Goal: Task Accomplishment & Management: Manage account settings

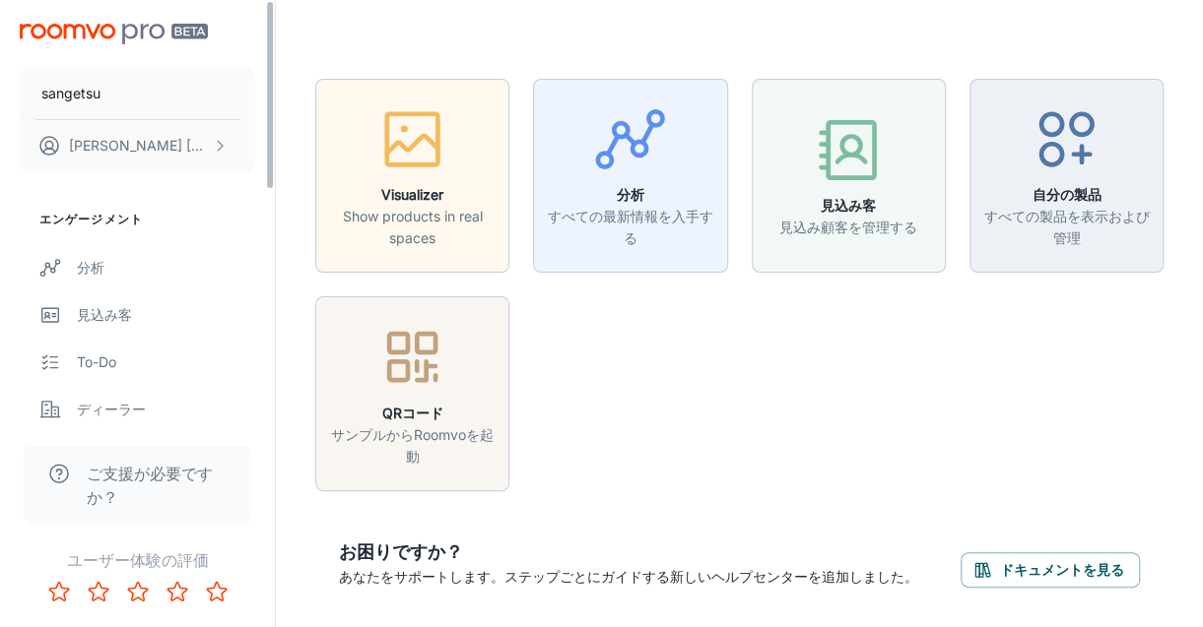
click at [224, 153] on icon "scrollable content" at bounding box center [220, 146] width 16 height 16
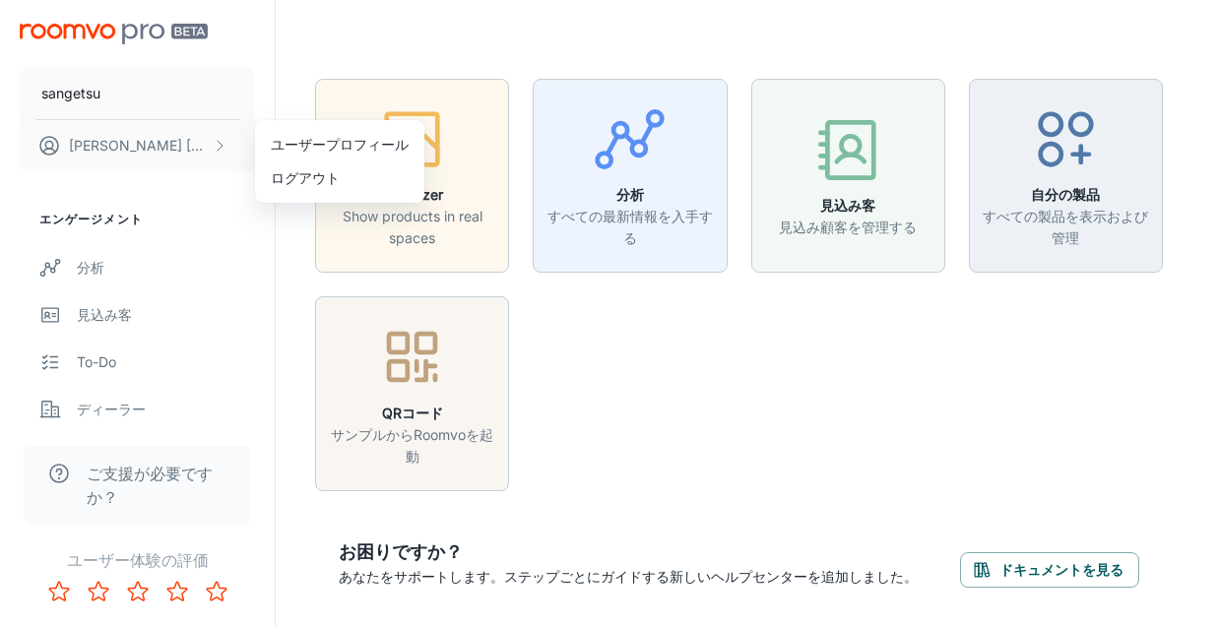
click at [128, 96] on div at bounding box center [608, 313] width 1217 height 627
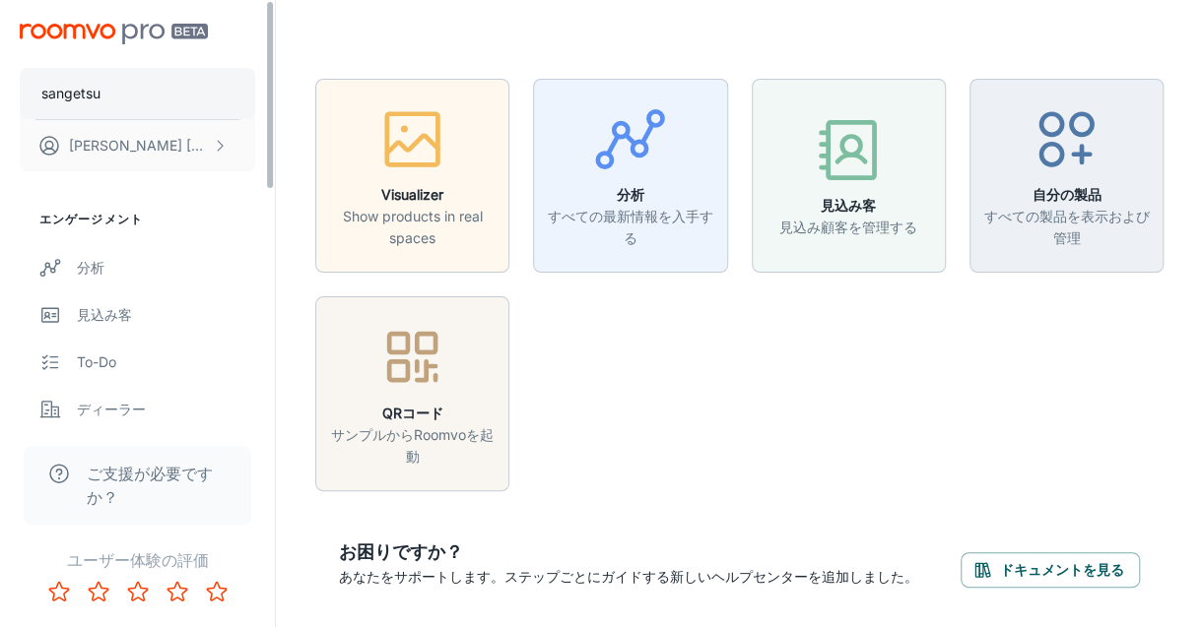
click at [67, 89] on p "sangetsu" at bounding box center [70, 94] width 59 height 22
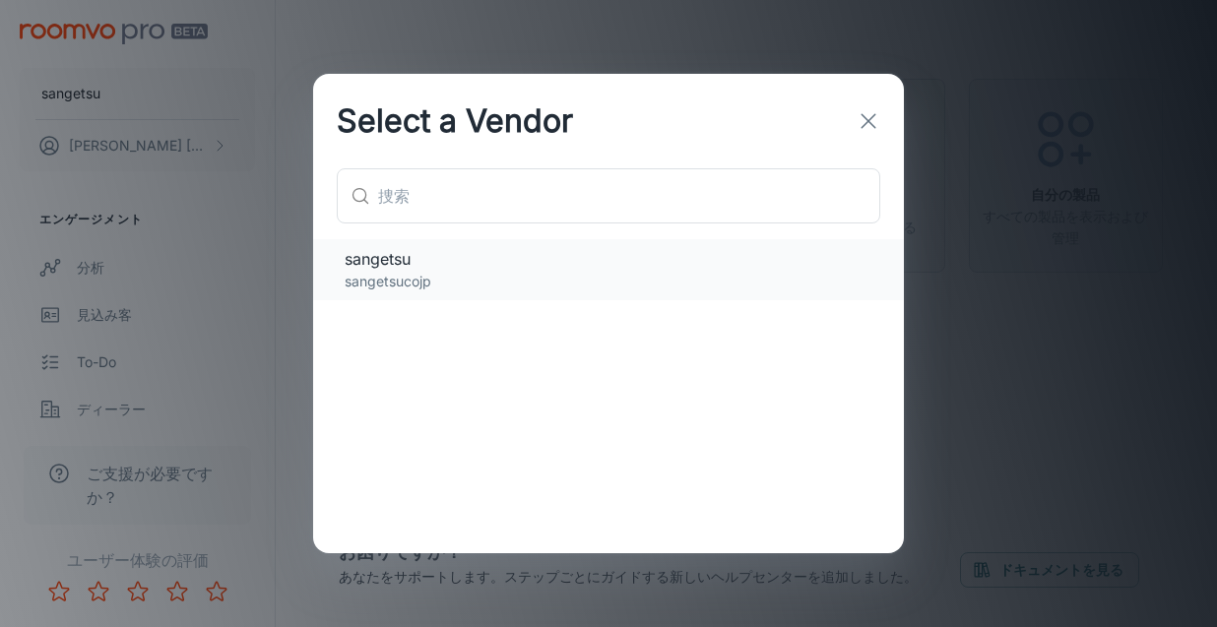
click at [443, 284] on p "sangetsucojp" at bounding box center [609, 282] width 528 height 22
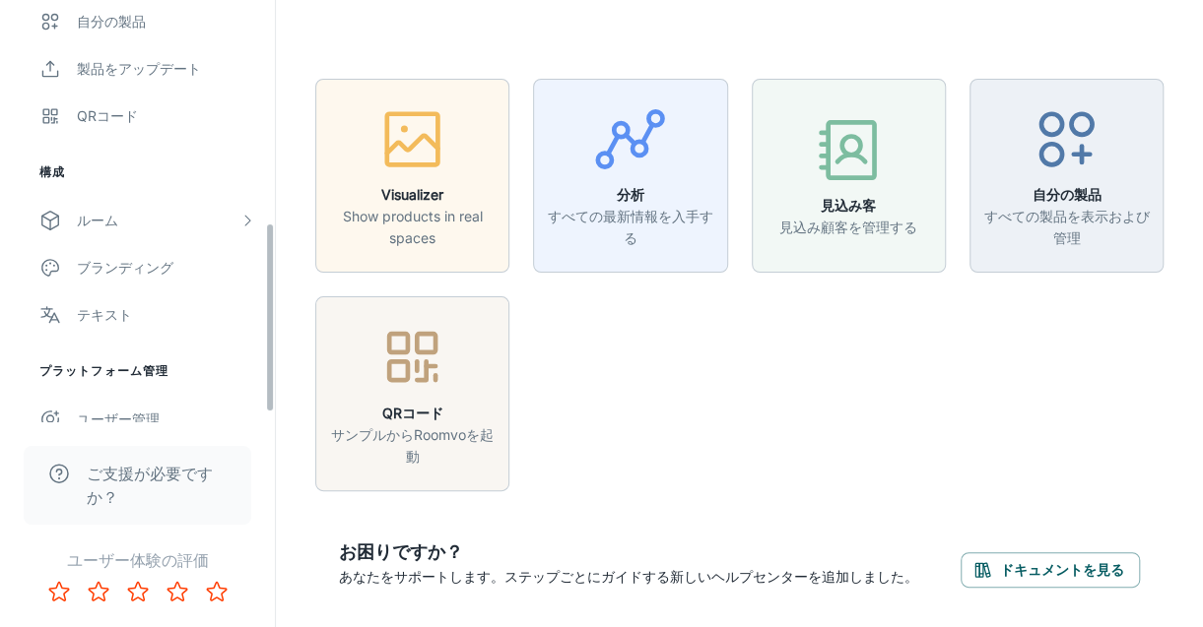
scroll to position [512, 0]
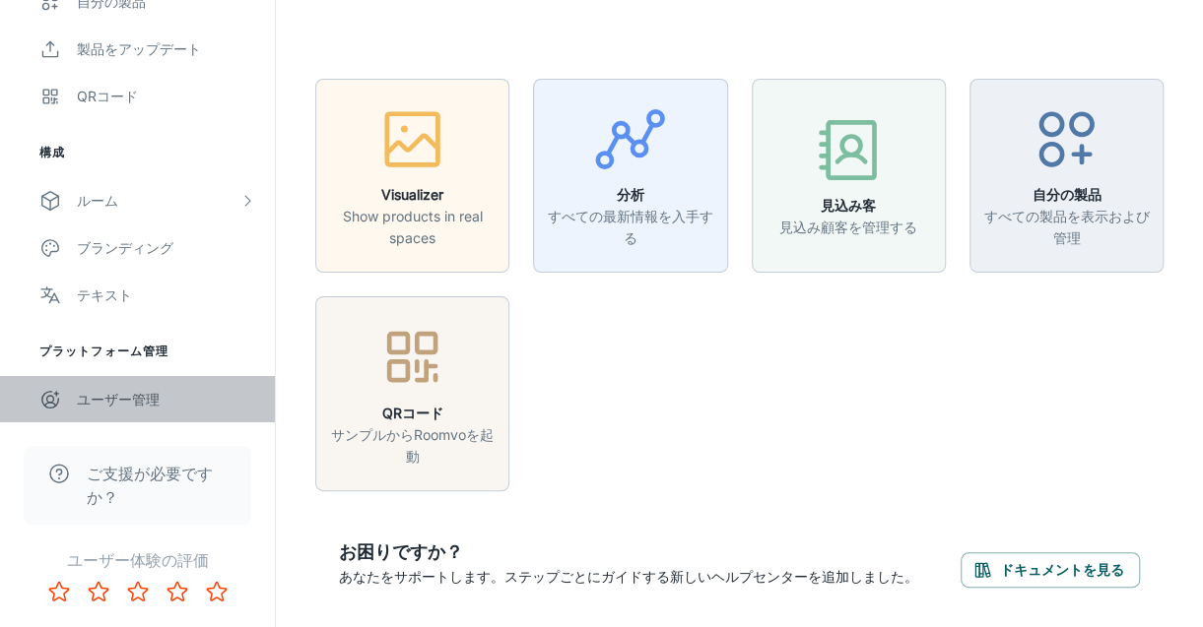
click at [114, 393] on div "ユーザー管理" at bounding box center [166, 400] width 178 height 22
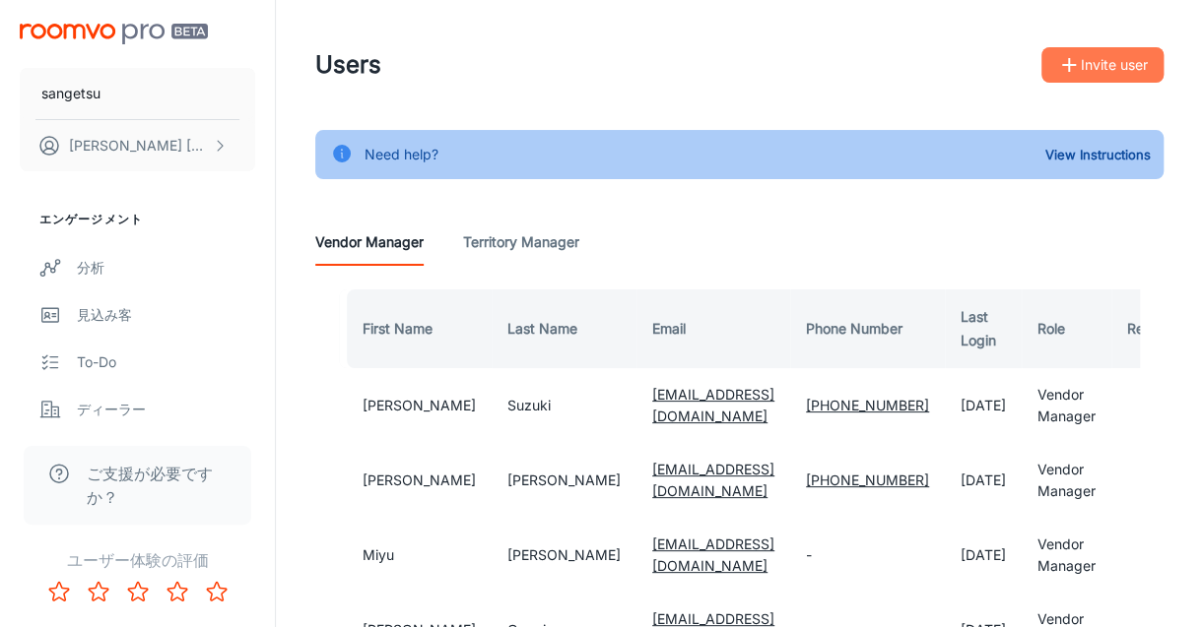
click at [1095, 73] on button "Invite user" at bounding box center [1102, 64] width 122 height 35
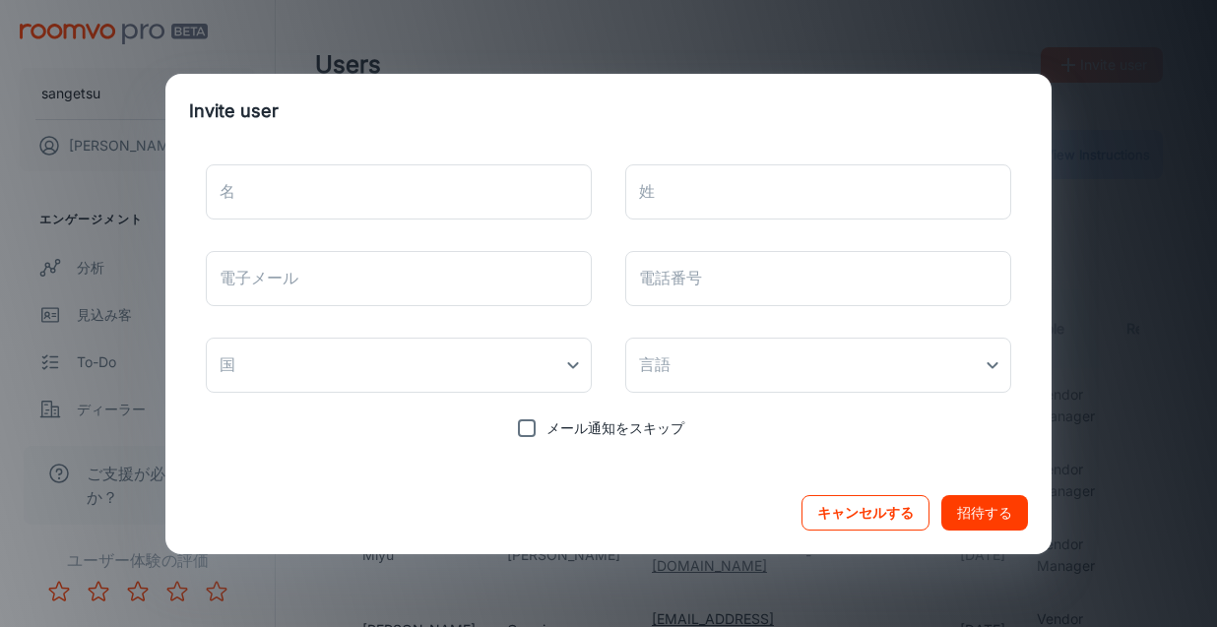
click at [841, 513] on button "キャンセルする" at bounding box center [866, 512] width 128 height 35
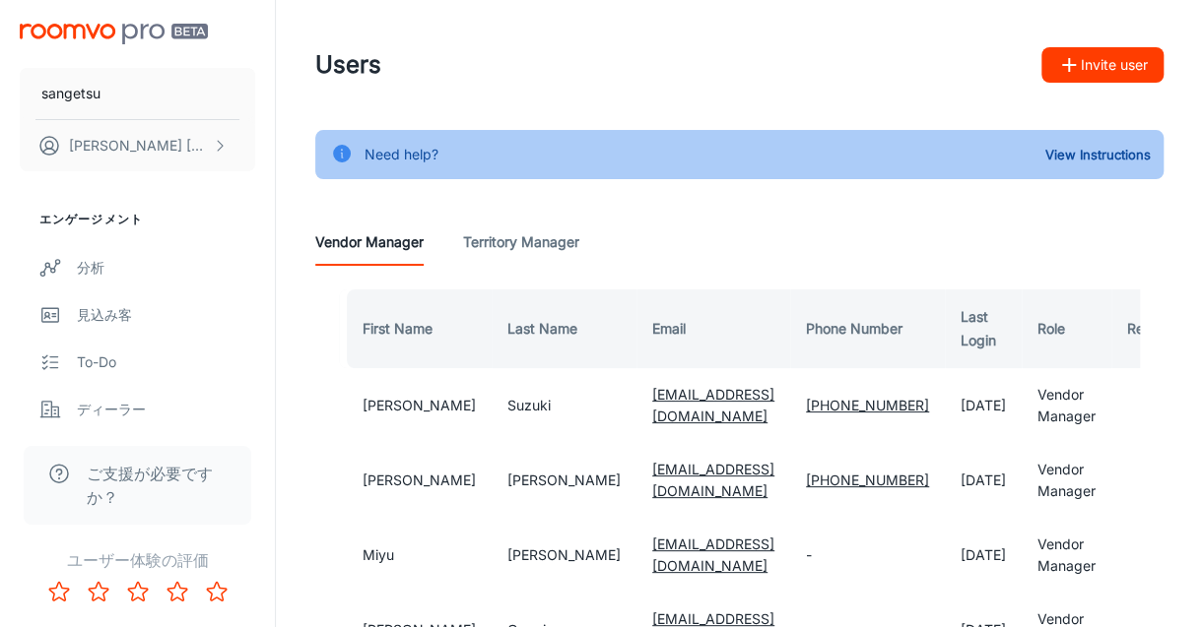
click at [536, 236] on Manager "Territory Manager" at bounding box center [521, 242] width 116 height 47
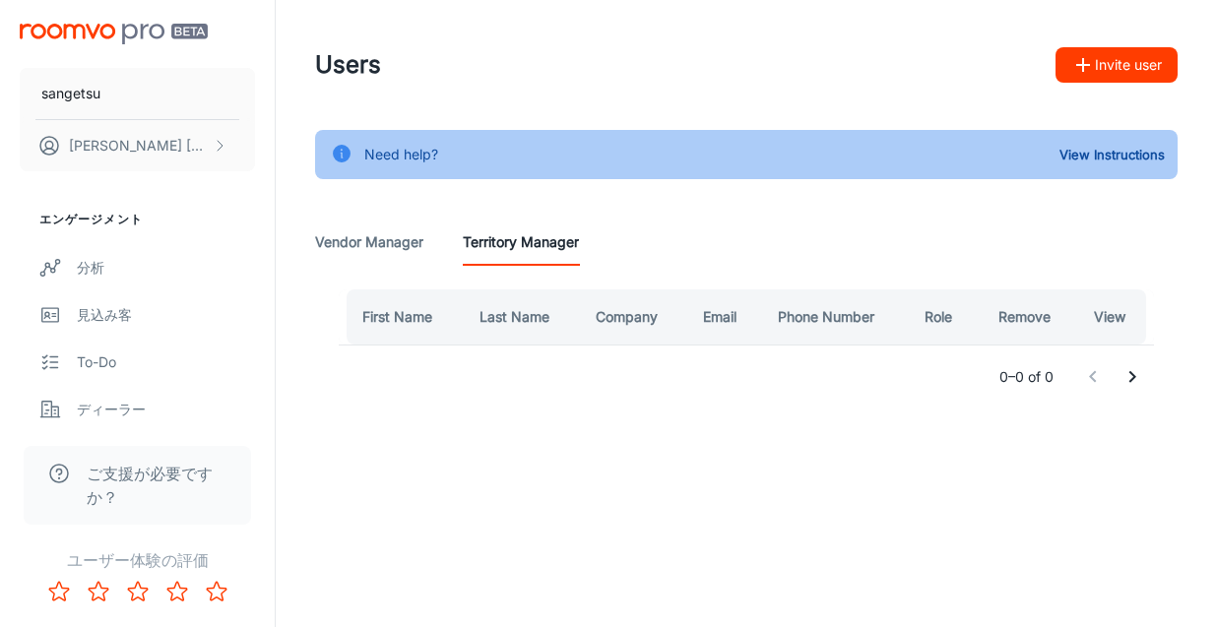
click at [372, 253] on Manager "Vendor Manager" at bounding box center [369, 242] width 108 height 47
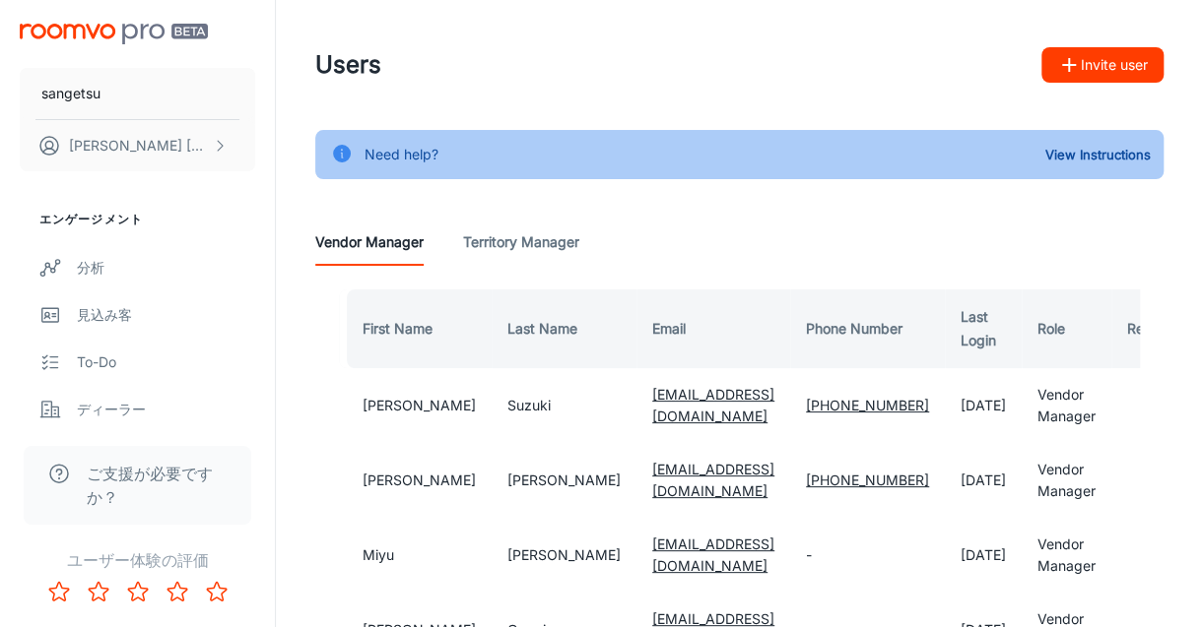
click at [1087, 63] on button "Invite user" at bounding box center [1102, 64] width 122 height 35
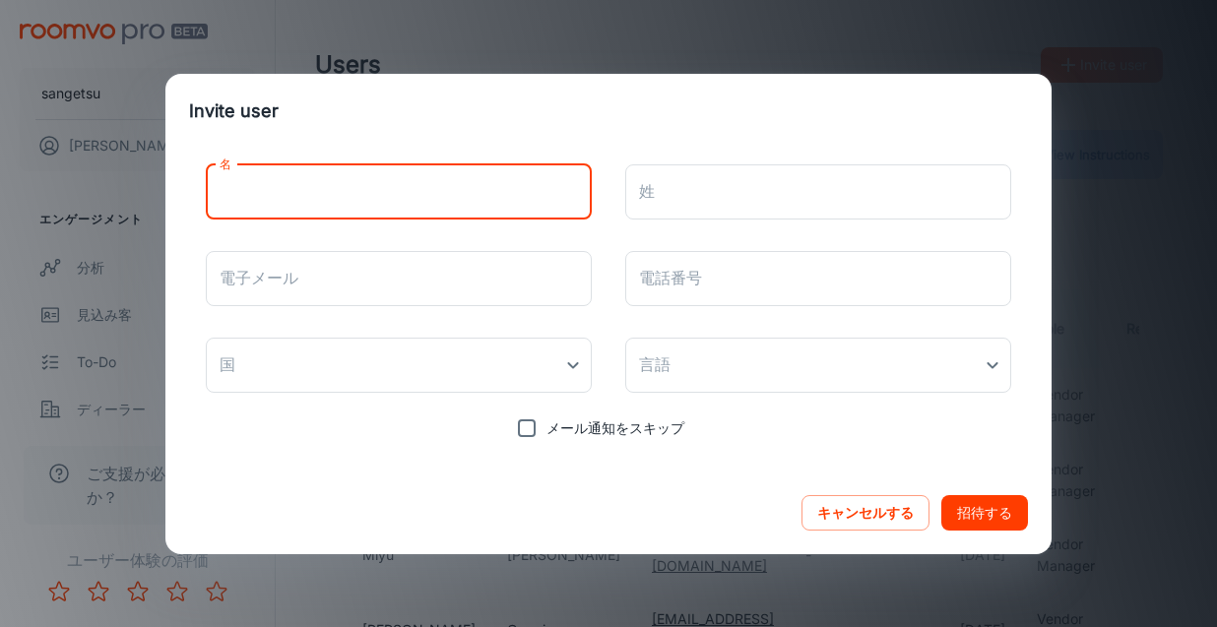
click at [487, 206] on input "名" at bounding box center [399, 191] width 386 height 55
click at [589, 129] on h2 "Invite user" at bounding box center [608, 111] width 886 height 75
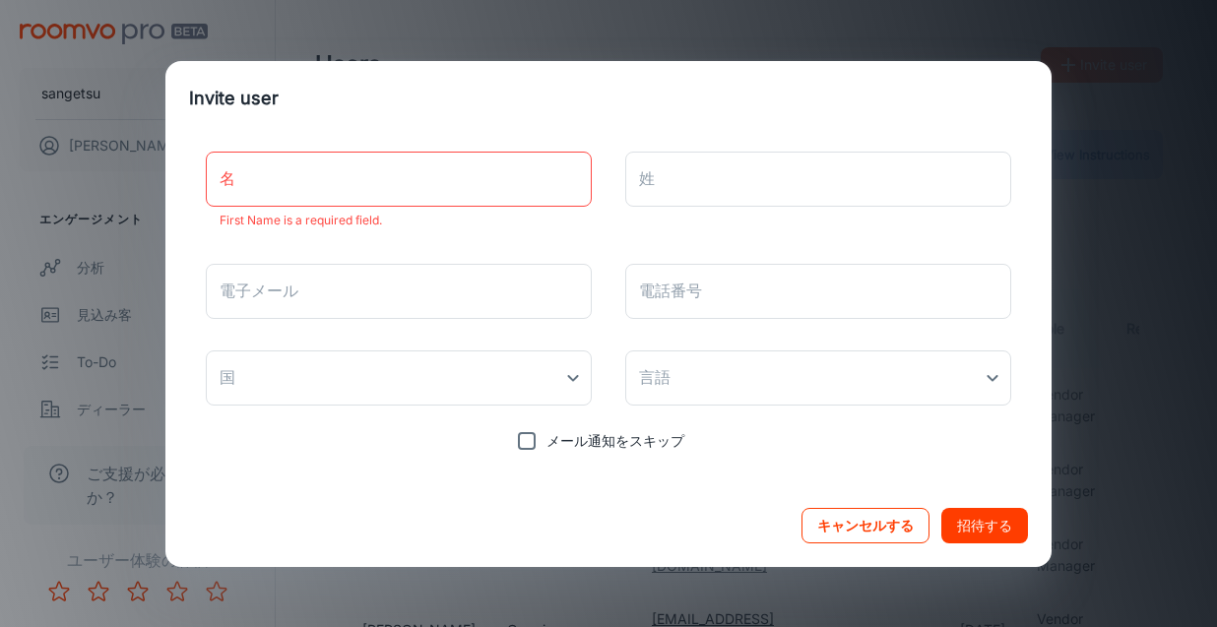
click at [869, 537] on button "キャンセルする" at bounding box center [866, 525] width 128 height 35
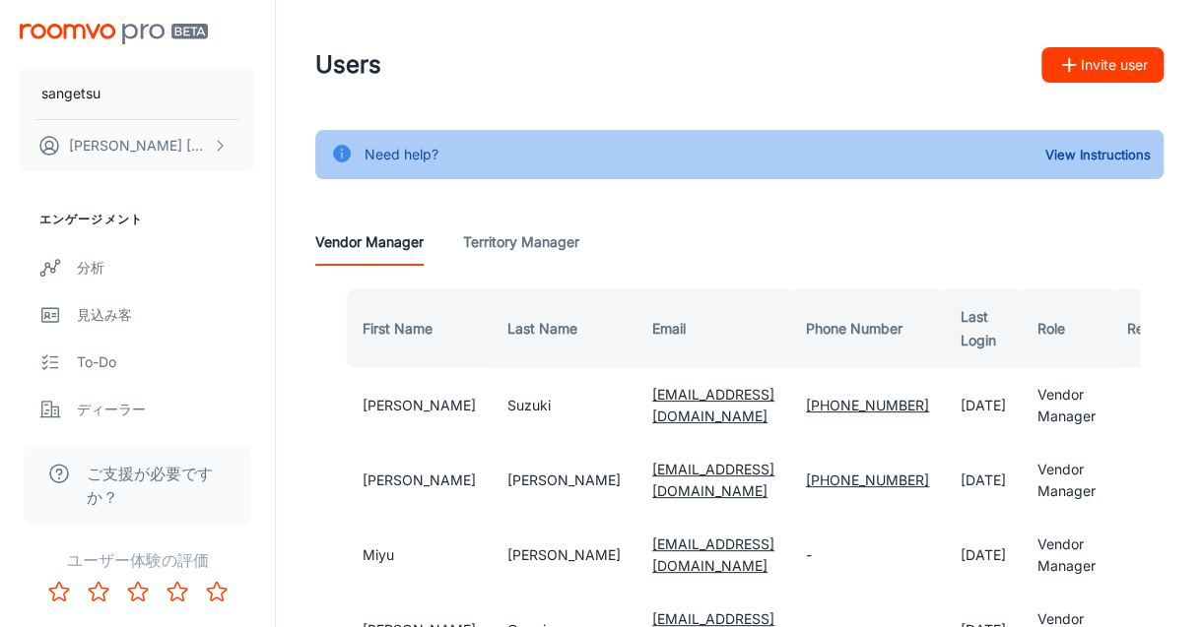
scroll to position [98, 0]
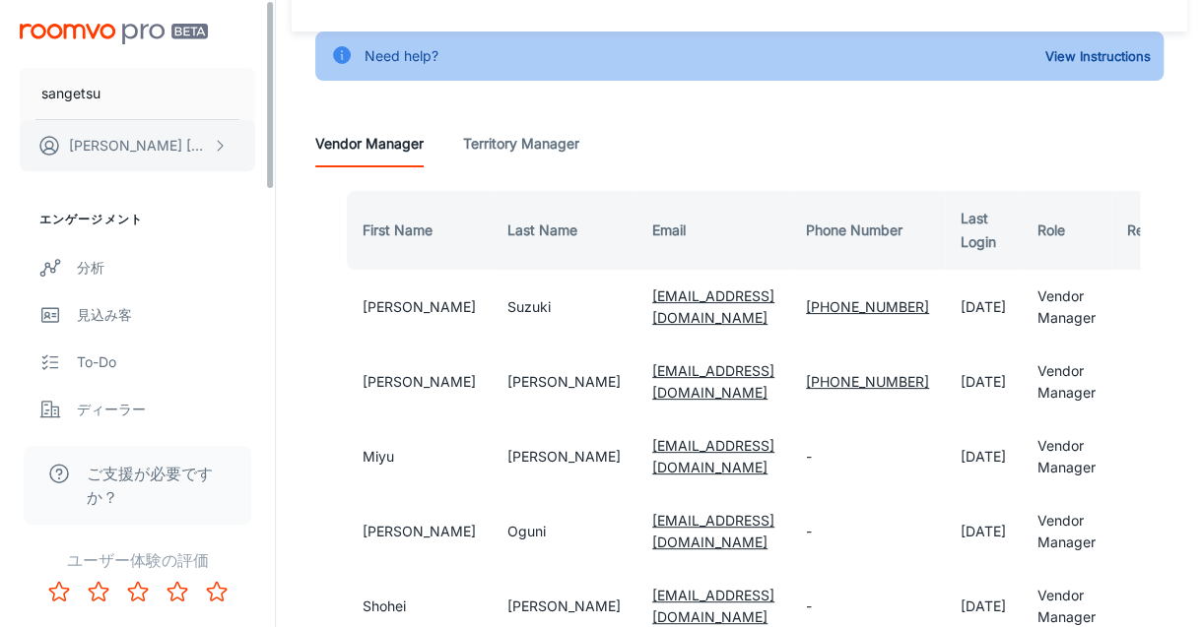
click at [146, 136] on p "[PERSON_NAME]" at bounding box center [138, 146] width 139 height 22
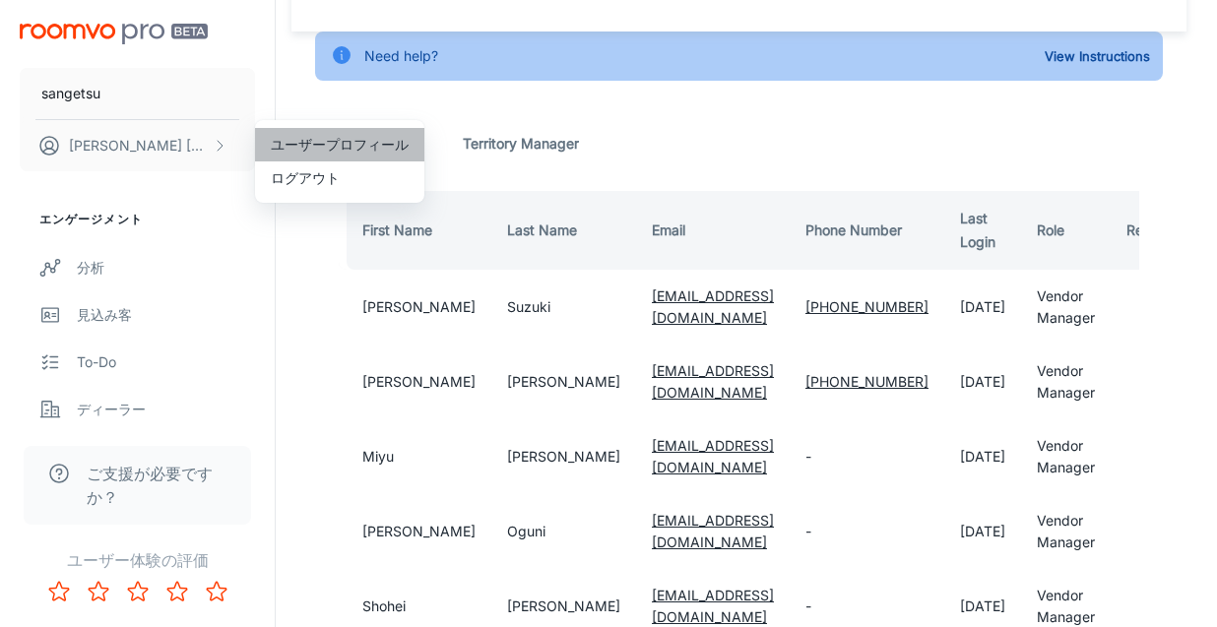
click at [311, 146] on li "ユーザープロフィール" at bounding box center [339, 144] width 169 height 33
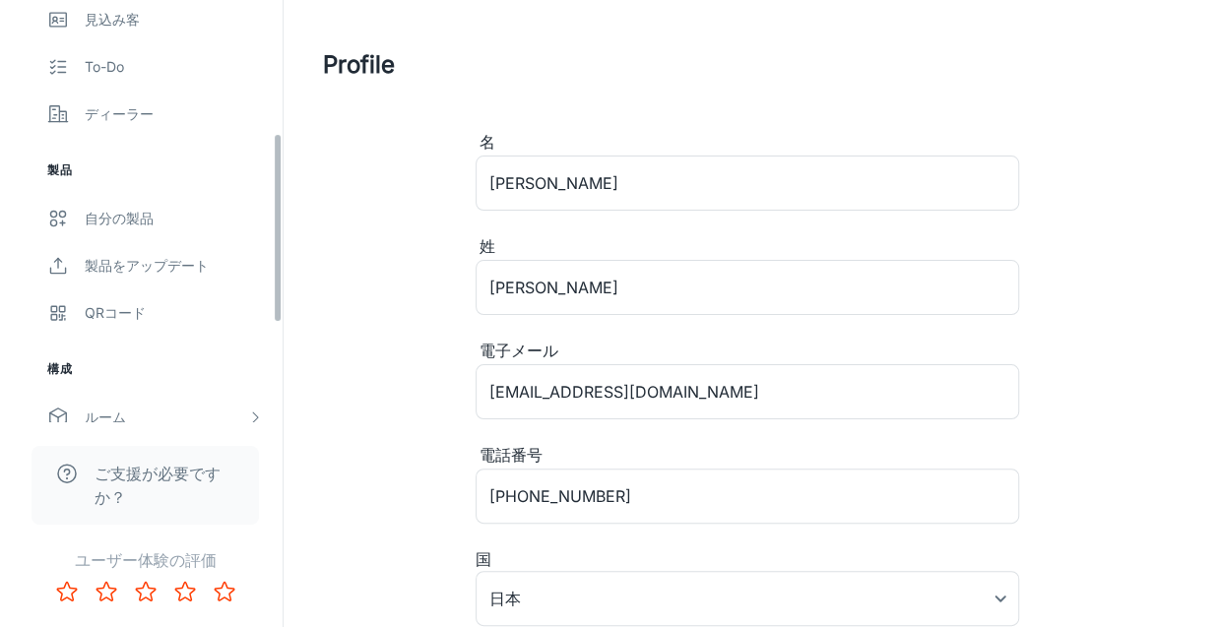
scroll to position [512, 0]
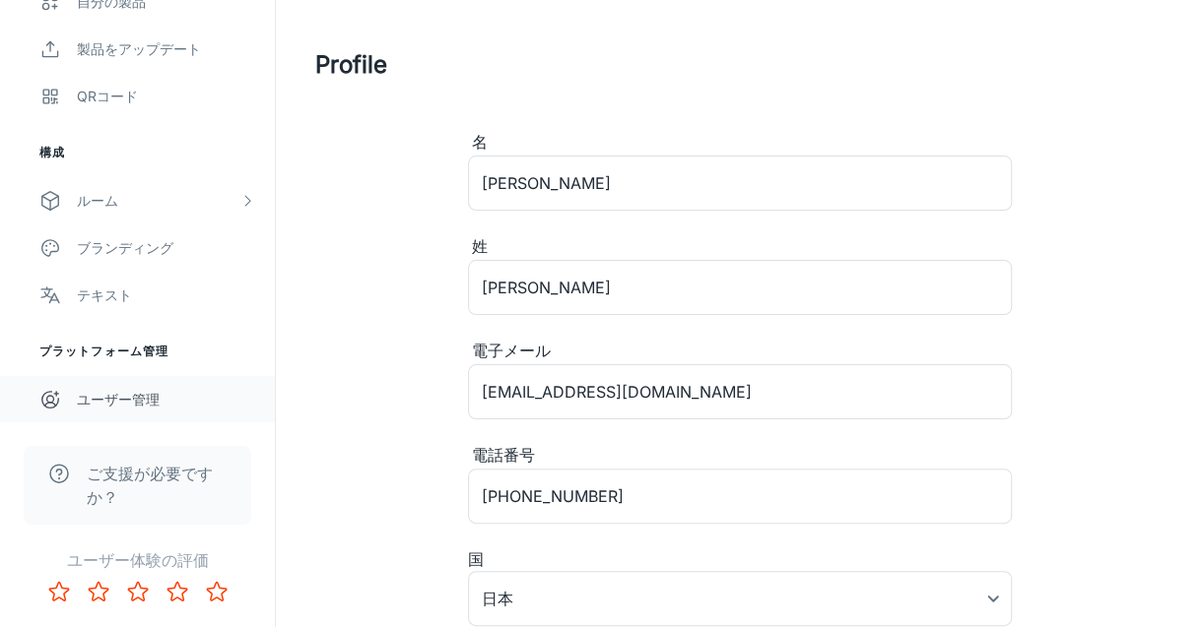
click at [151, 397] on div "ユーザー管理" at bounding box center [166, 400] width 178 height 22
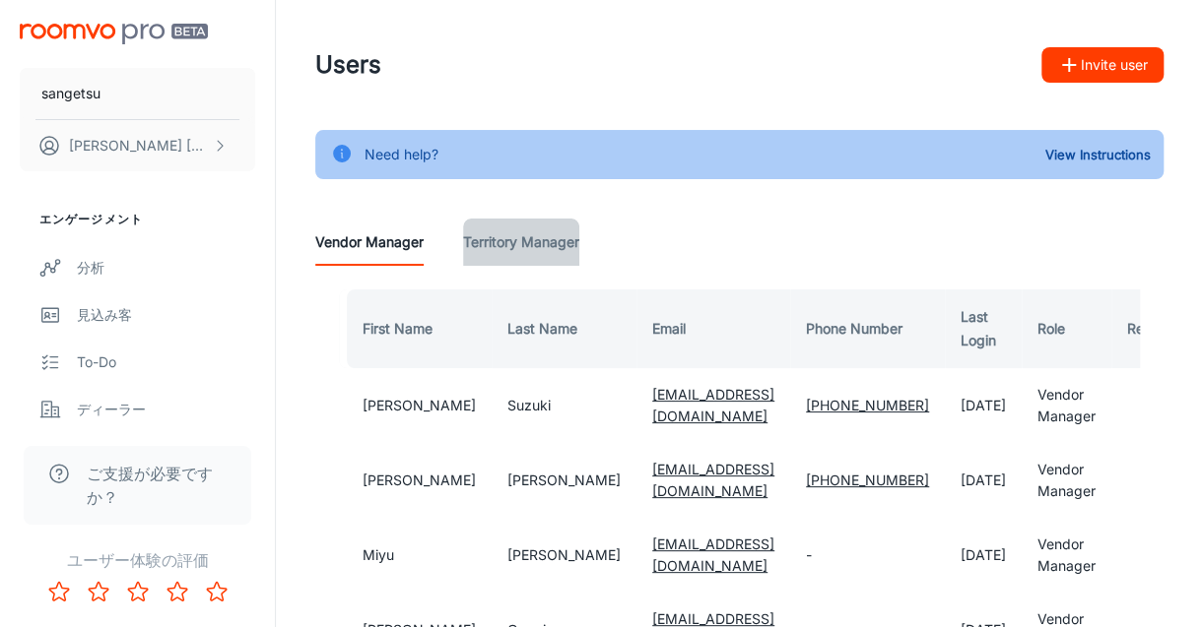
click at [540, 246] on Manager "Territory Manager" at bounding box center [521, 242] width 116 height 47
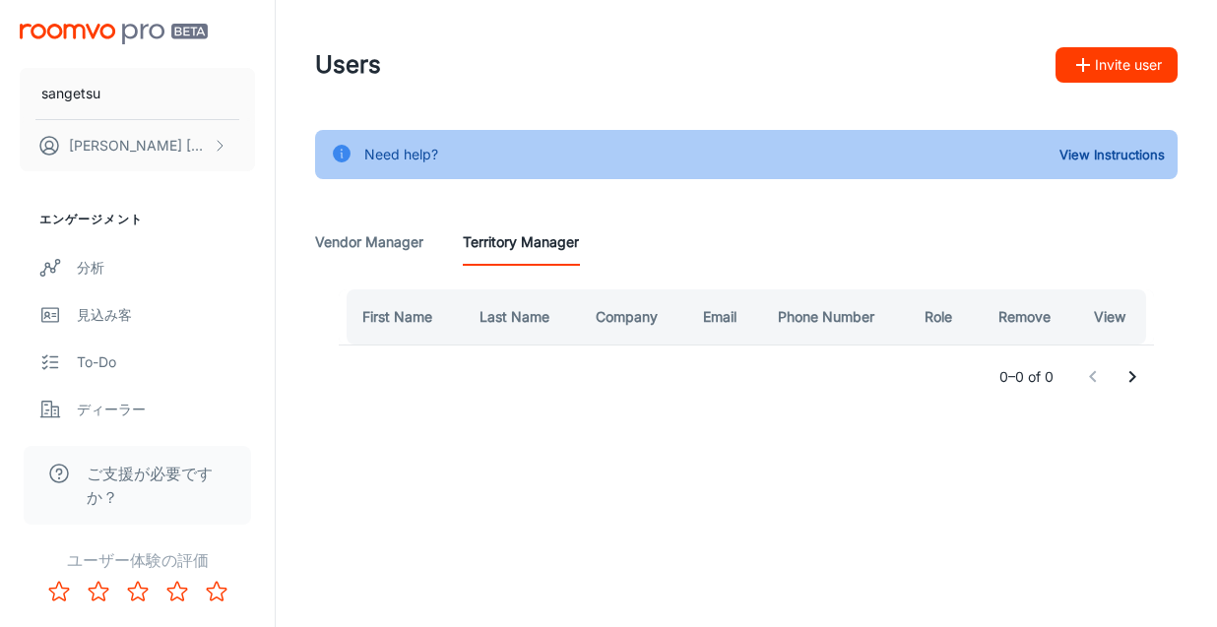
click at [352, 237] on Manager "Vendor Manager" at bounding box center [369, 242] width 108 height 47
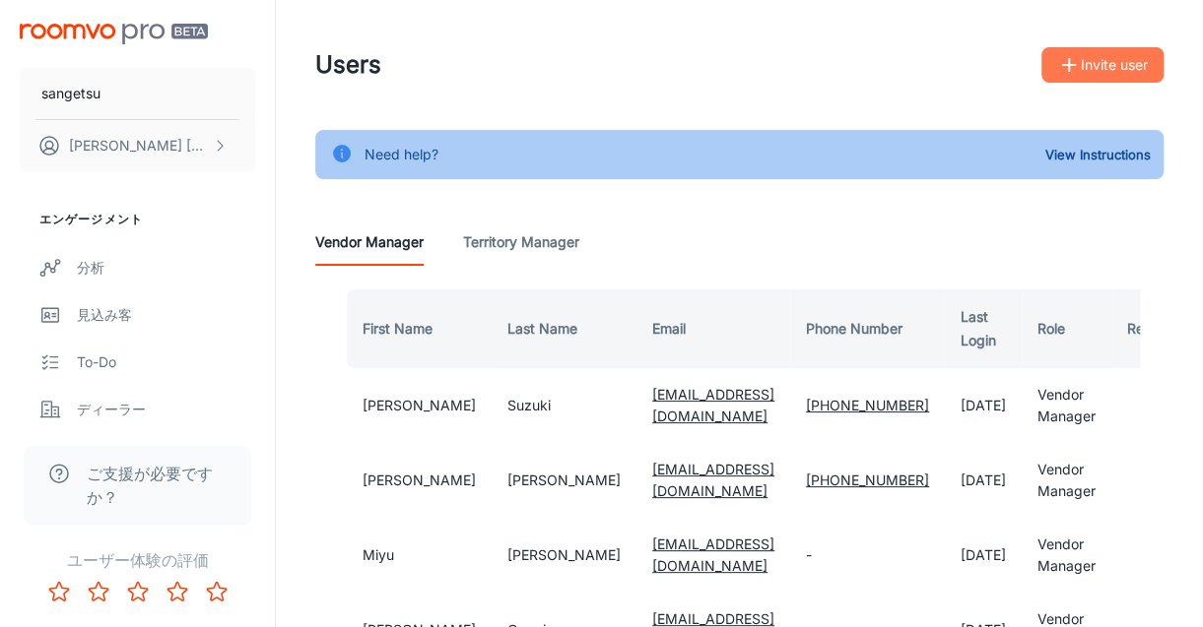
click at [1099, 61] on button "Invite user" at bounding box center [1102, 64] width 122 height 35
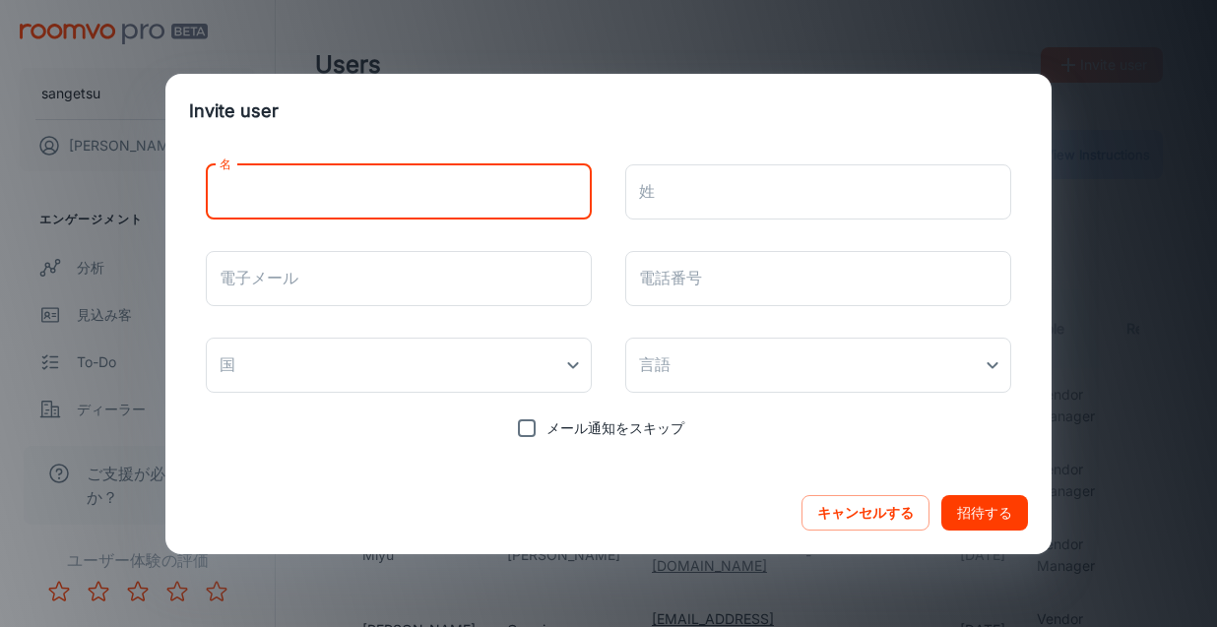
click at [514, 202] on input "名" at bounding box center [399, 191] width 386 height 55
type input "kanae"
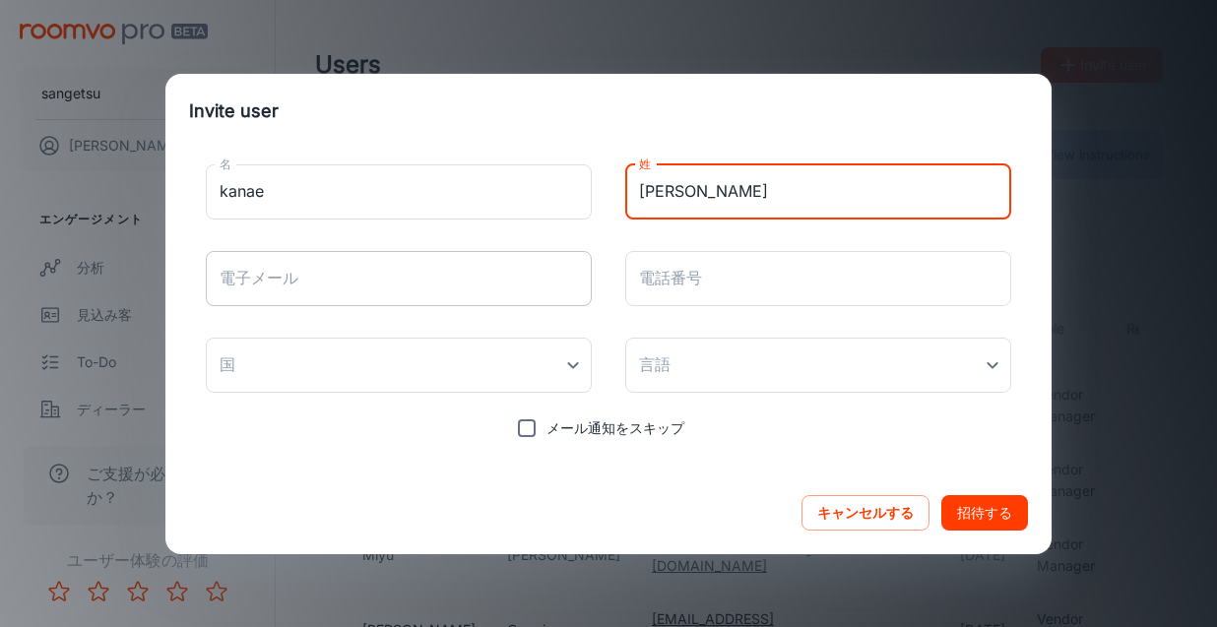
type input "[PERSON_NAME]"
click at [381, 291] on input "電子メール" at bounding box center [399, 278] width 386 height 55
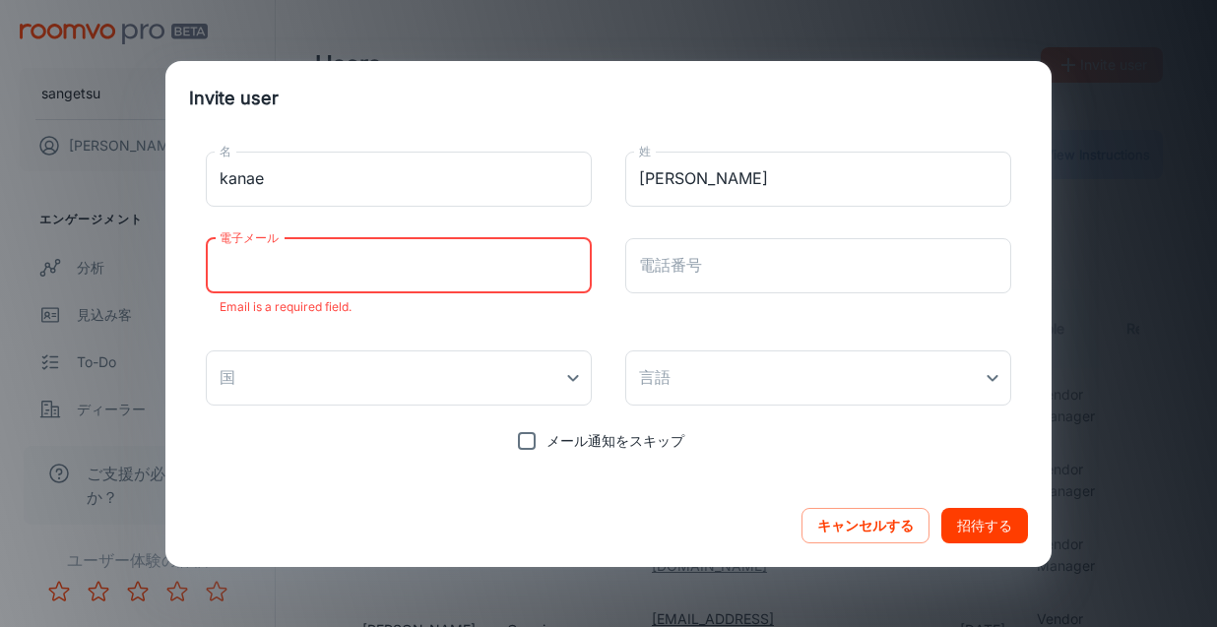
paste input "[EMAIL_ADDRESS][DOMAIN_NAME]"
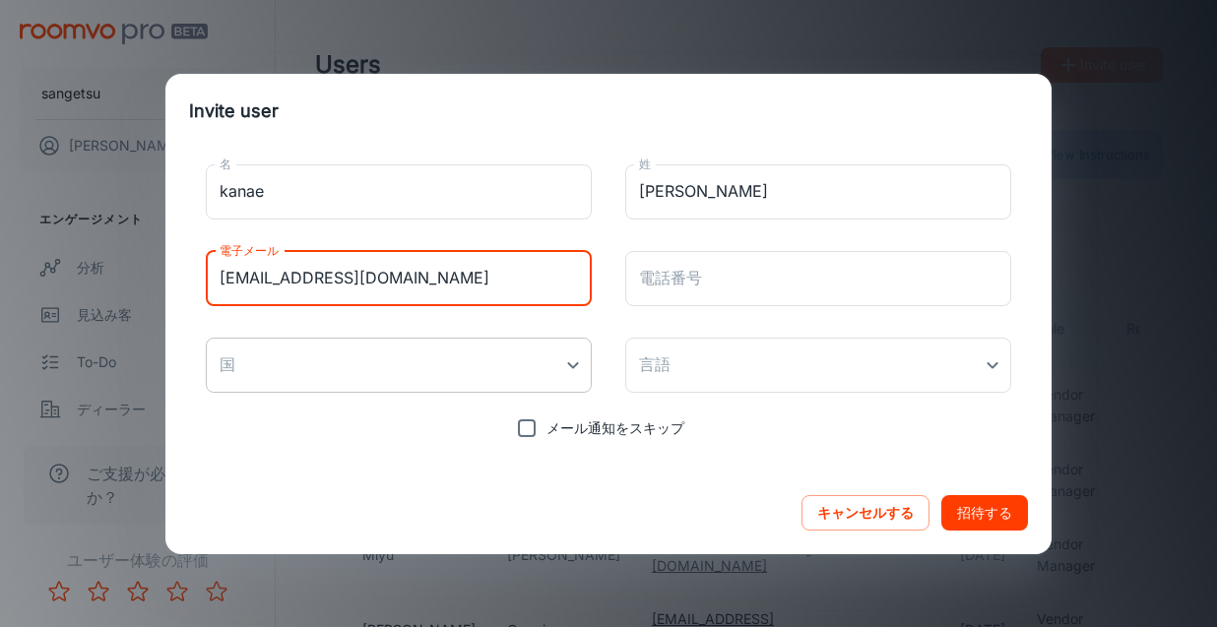
type input "[EMAIL_ADDRESS][DOMAIN_NAME]"
click at [567, 363] on body "sangetsu [PERSON_NAME] エンゲージメント 分析 見込み客 To-do ディーラー 製品 自分の製品 製品をアップデート QRコード 構成…" at bounding box center [608, 313] width 1217 height 627
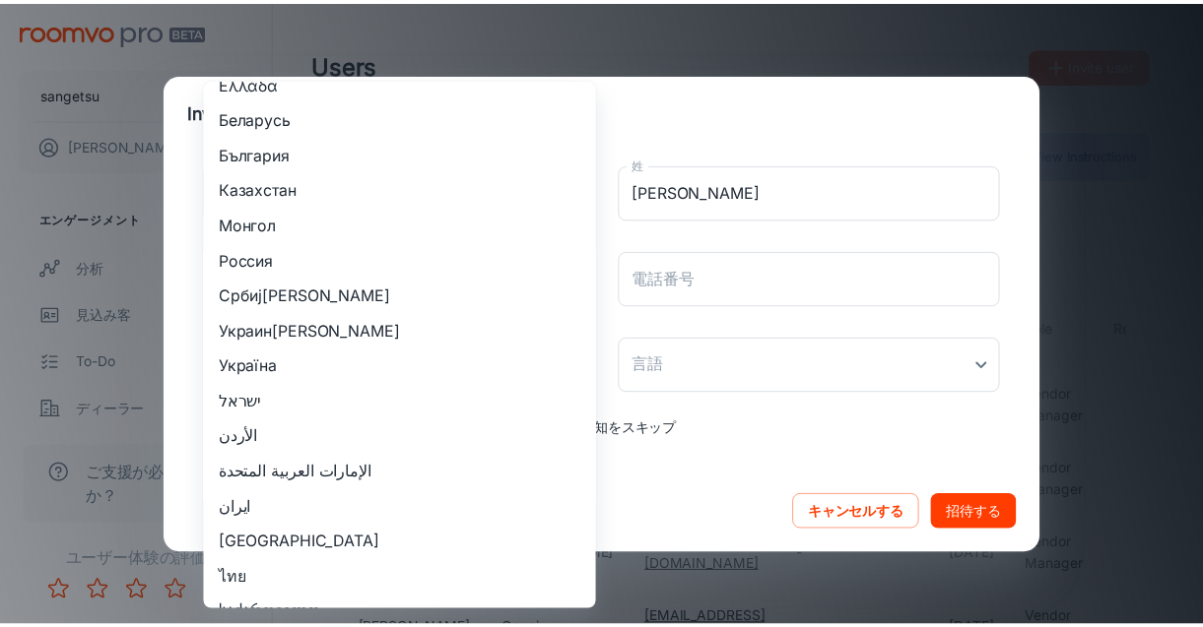
scroll to position [2496, 0]
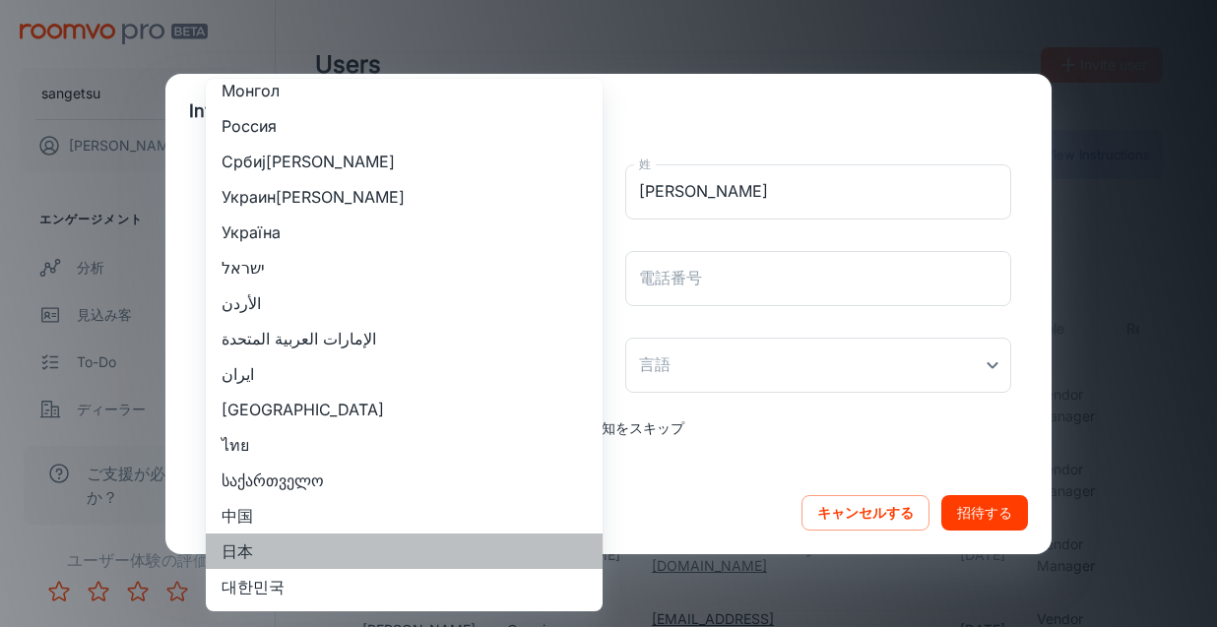
click at [476, 554] on li "日本" at bounding box center [404, 551] width 397 height 35
type input "日本"
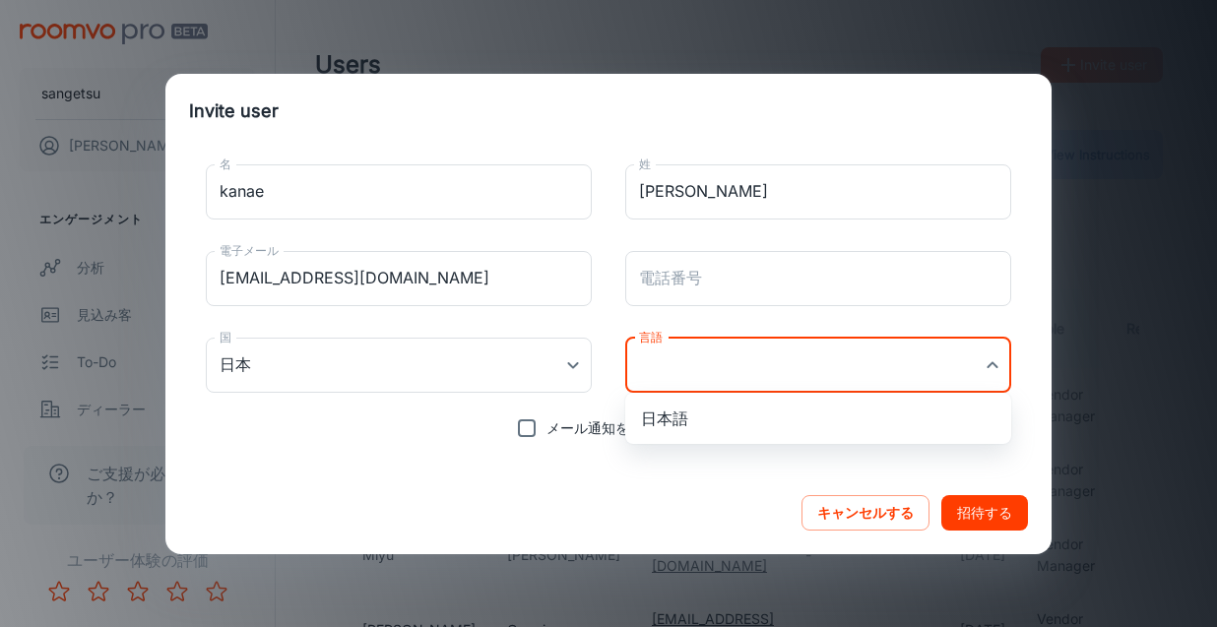
click at [988, 365] on body "sangetsu [PERSON_NAME] エンゲージメント 分析 見込み客 To-do ディーラー 製品 自分の製品 製品をアップデート QRコード 構成…" at bounding box center [608, 313] width 1217 height 627
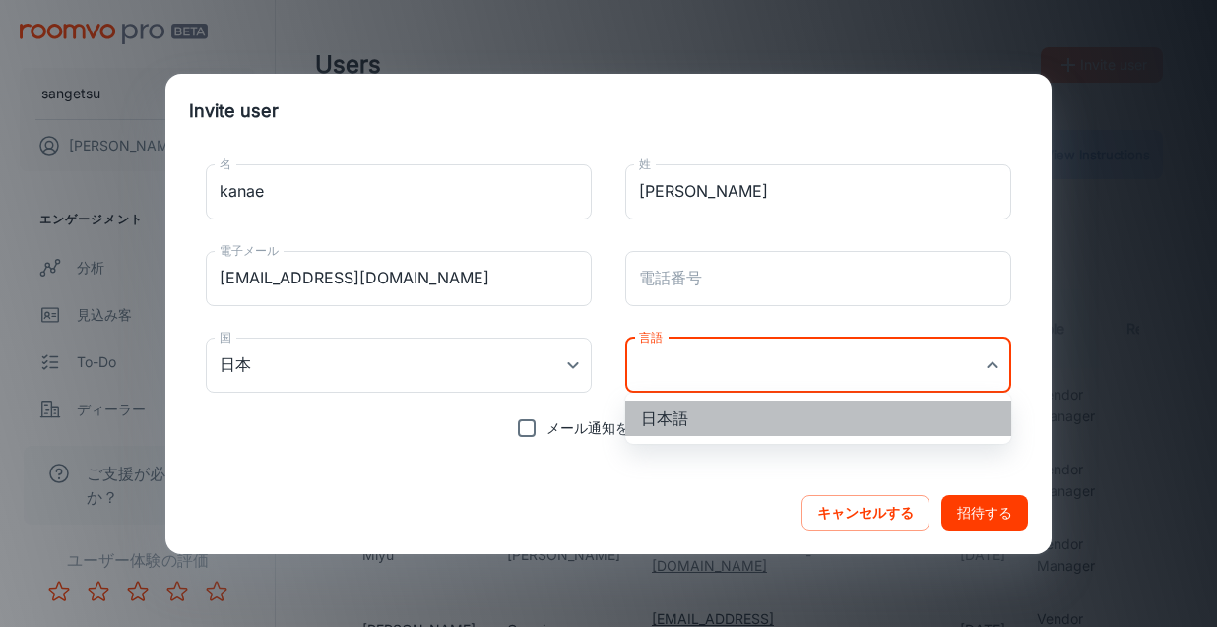
click at [928, 413] on li "日本語" at bounding box center [818, 418] width 386 height 35
type input "ja-jp"
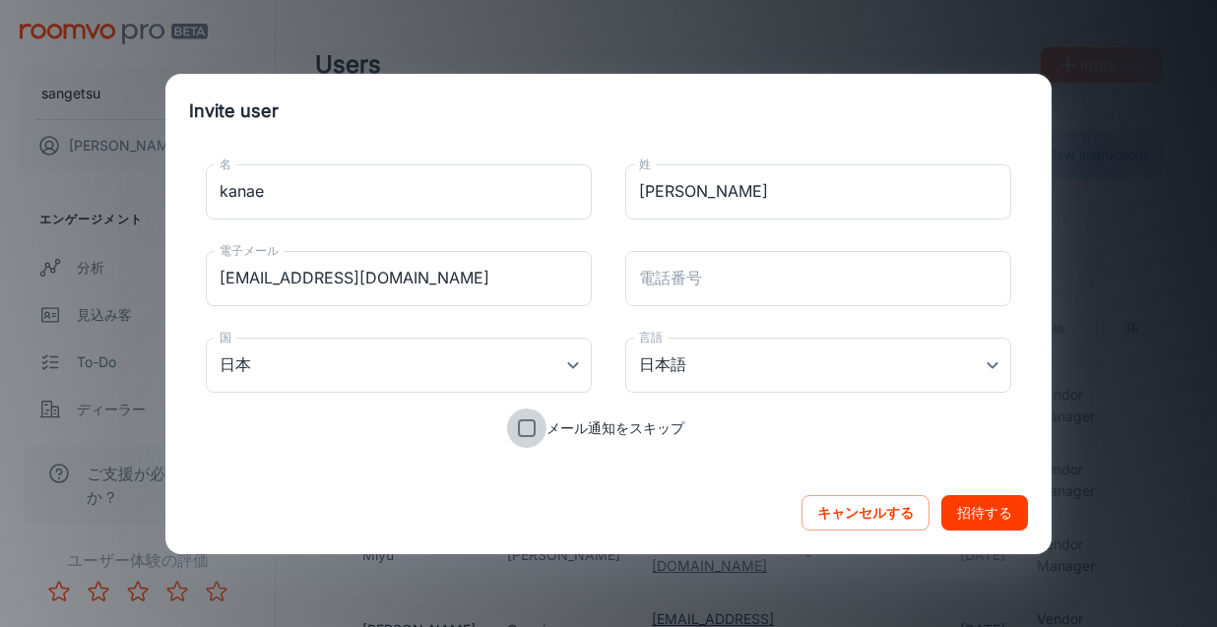
click at [521, 424] on input "メール通知をスキップ" at bounding box center [526, 428] width 39 height 39
click at [530, 433] on input "メール通知をスキップ" at bounding box center [526, 428] width 39 height 39
checkbox input "false"
click at [987, 516] on button "招待する" at bounding box center [985, 512] width 87 height 35
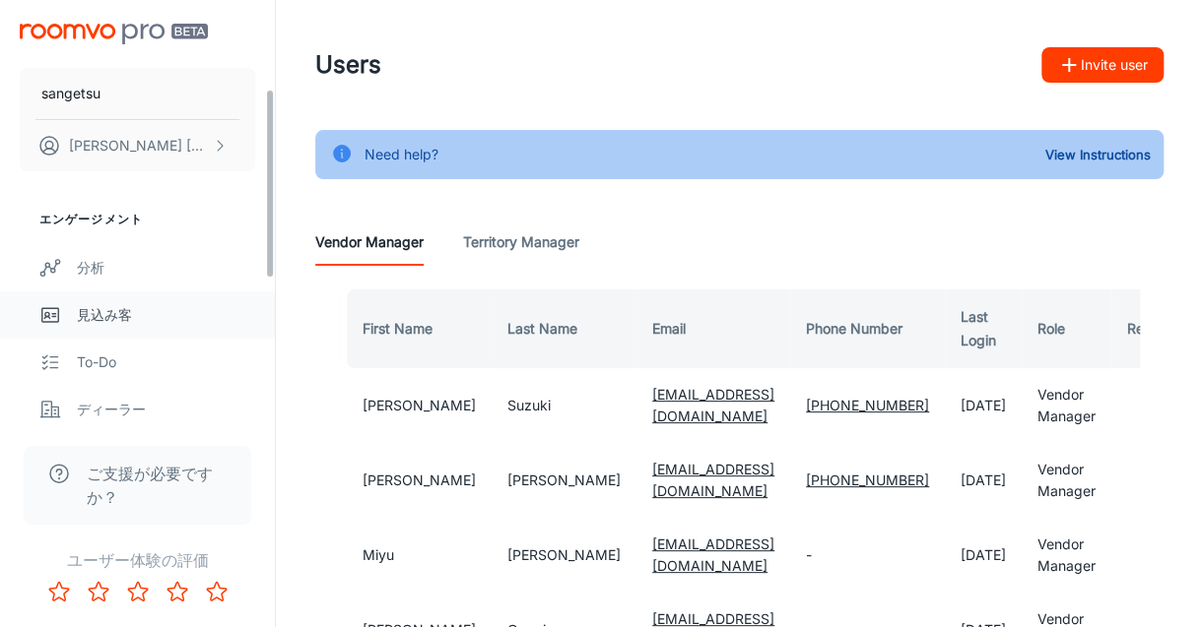
scroll to position [394, 0]
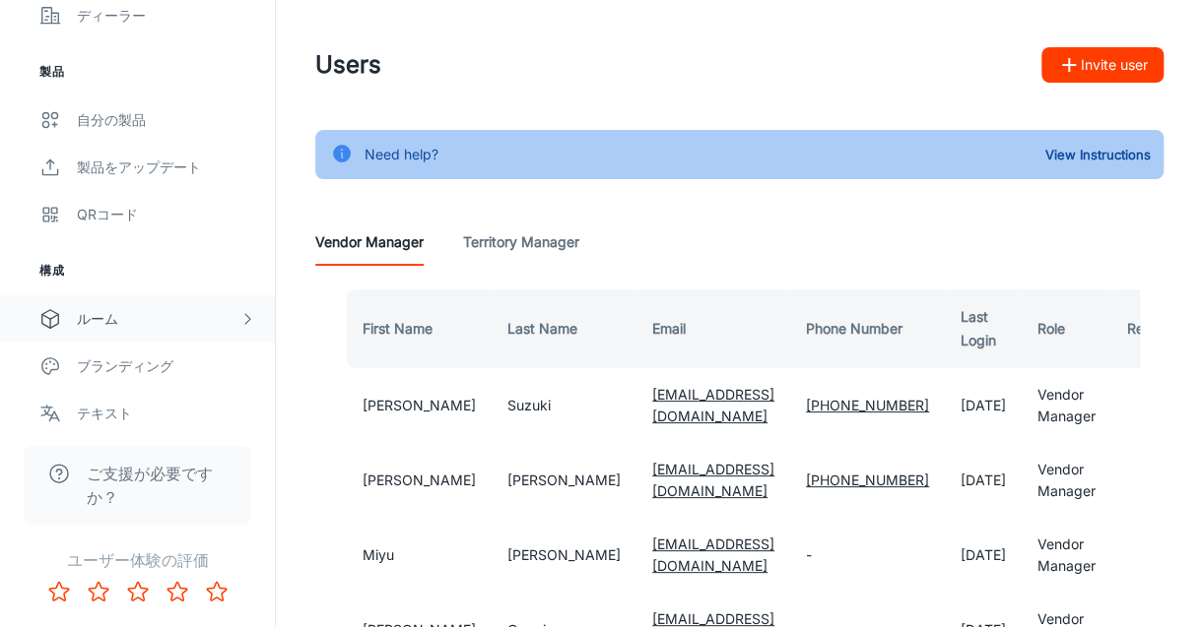
click at [208, 312] on div "ルーム" at bounding box center [158, 319] width 163 height 22
click at [205, 399] on div "Designer Rooms" at bounding box center [137, 413] width 275 height 47
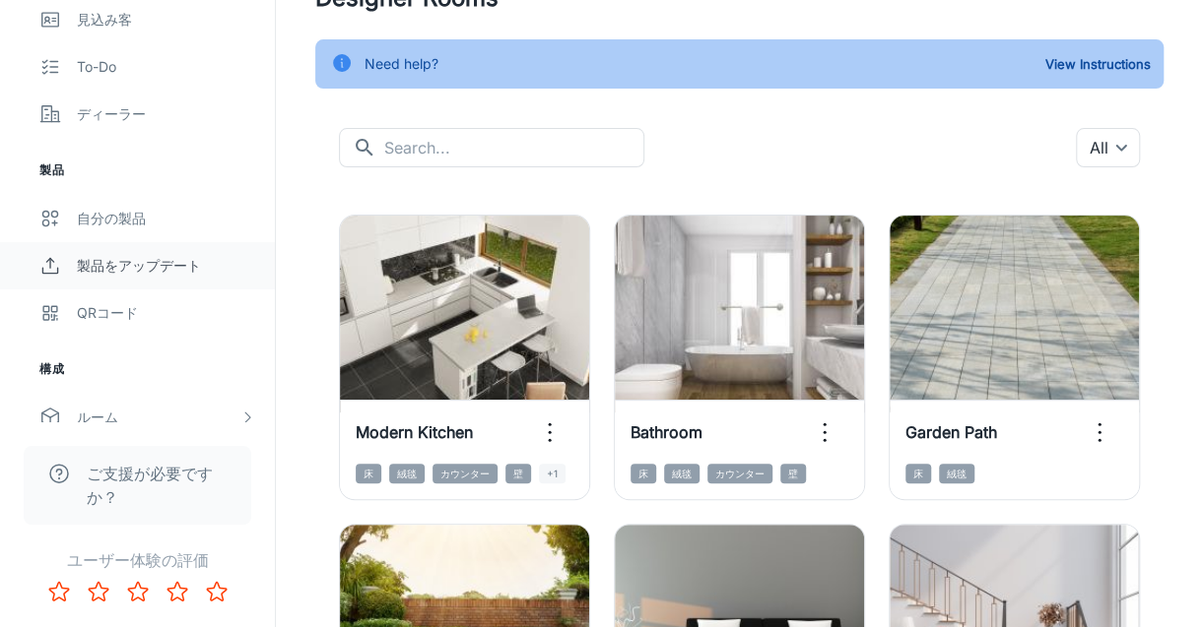
scroll to position [394, 0]
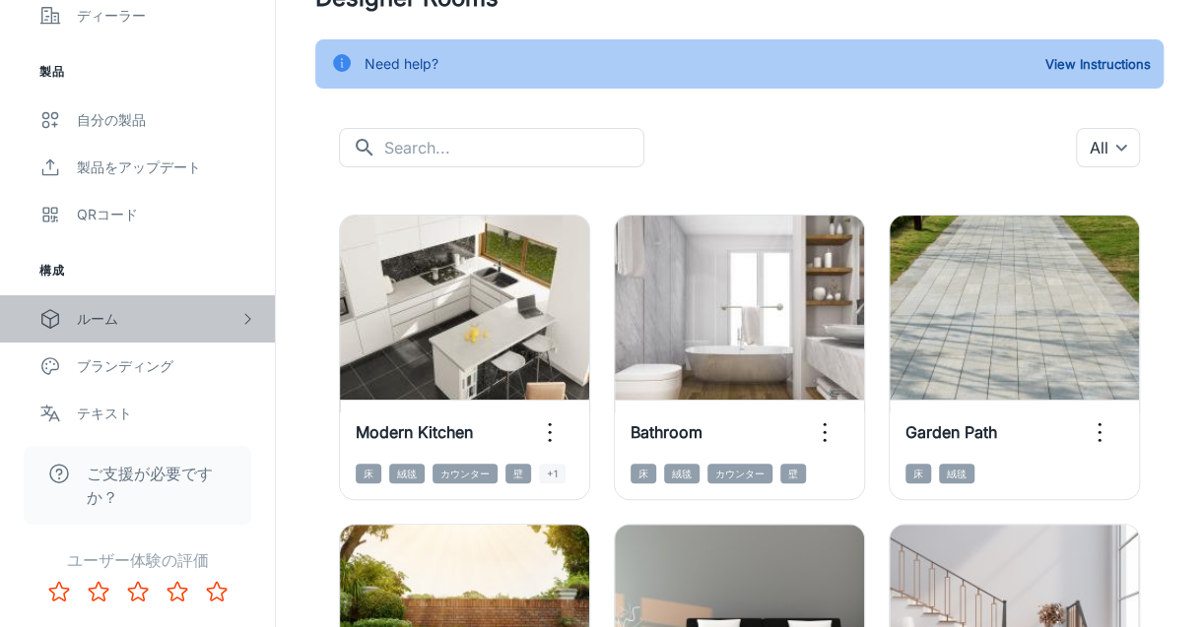
click at [240, 321] on icon "scrollable content" at bounding box center [247, 319] width 16 height 16
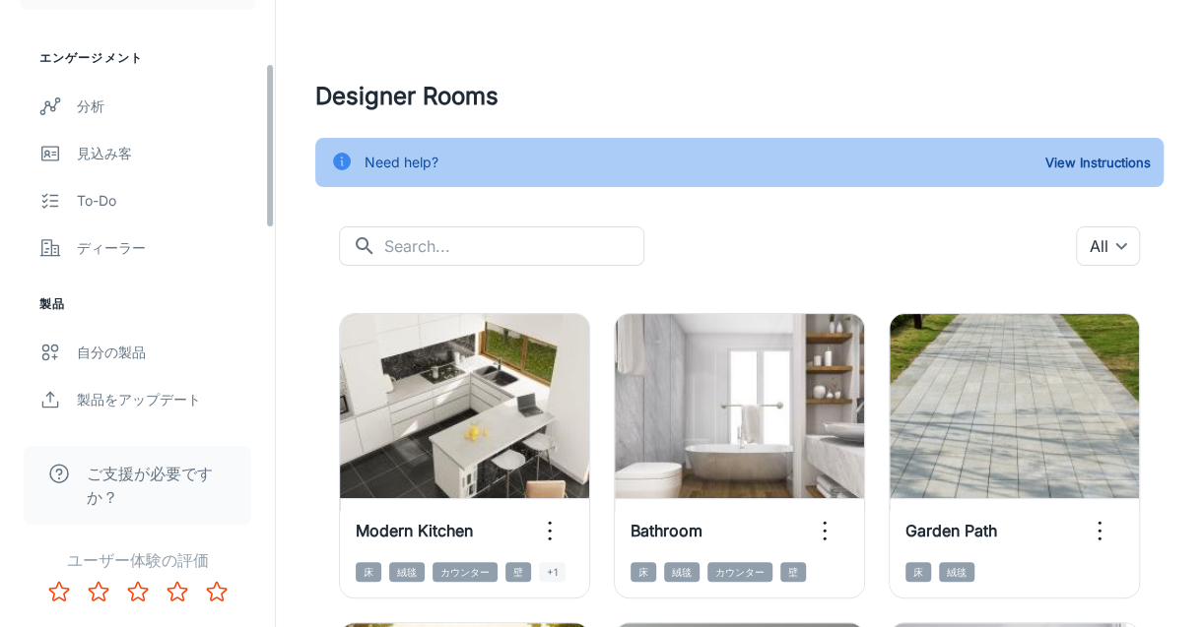
scroll to position [0, 0]
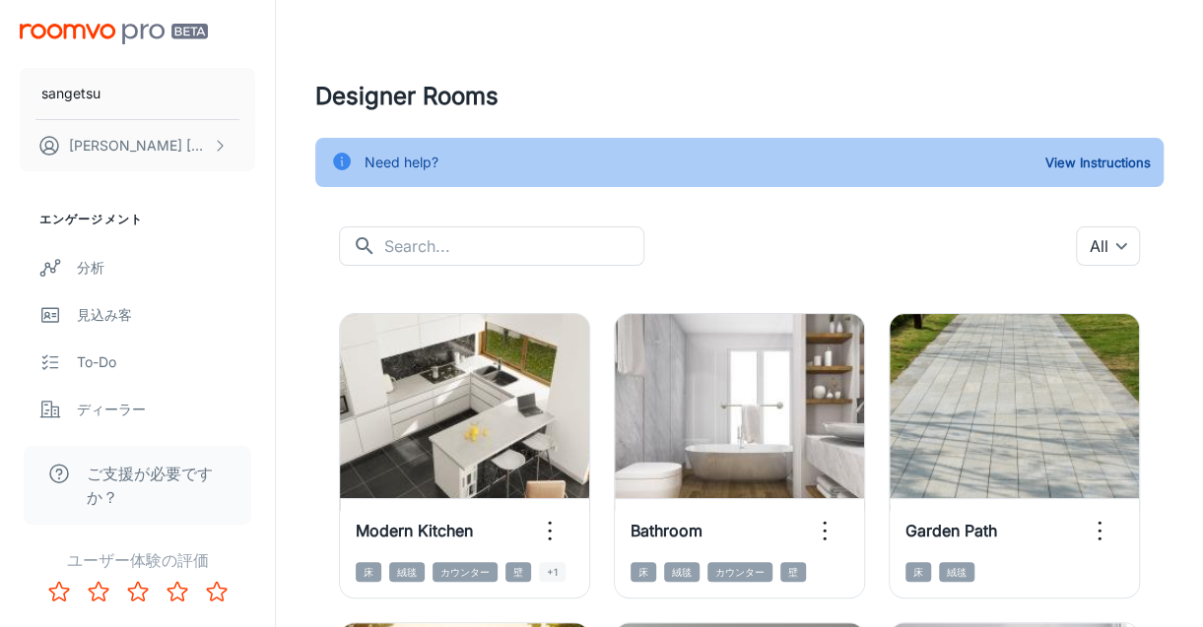
click at [98, 33] on img "scrollable content" at bounding box center [114, 34] width 188 height 21
